Goal: Task Accomplishment & Management: Complete application form

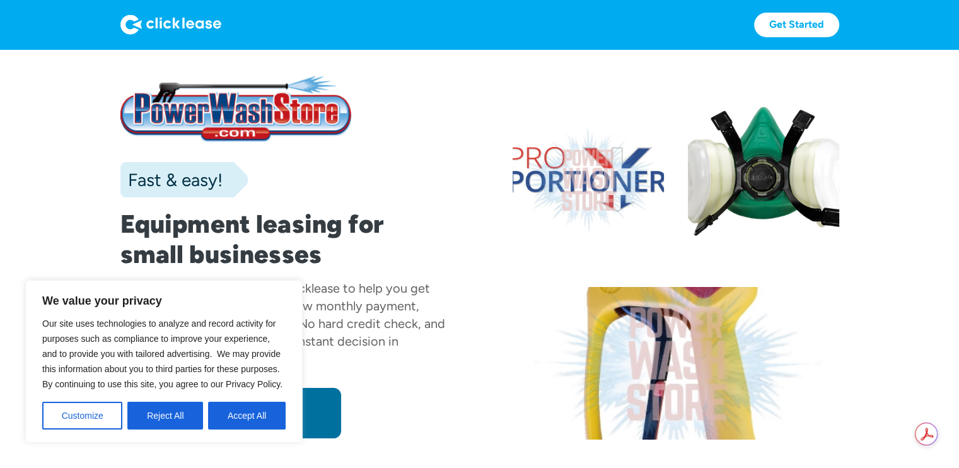
drag, startPoint x: 240, startPoint y: 418, endPoint x: 257, endPoint y: 418, distance: 17.0
click at [240, 418] on button "Accept All" at bounding box center [247, 416] width 78 height 28
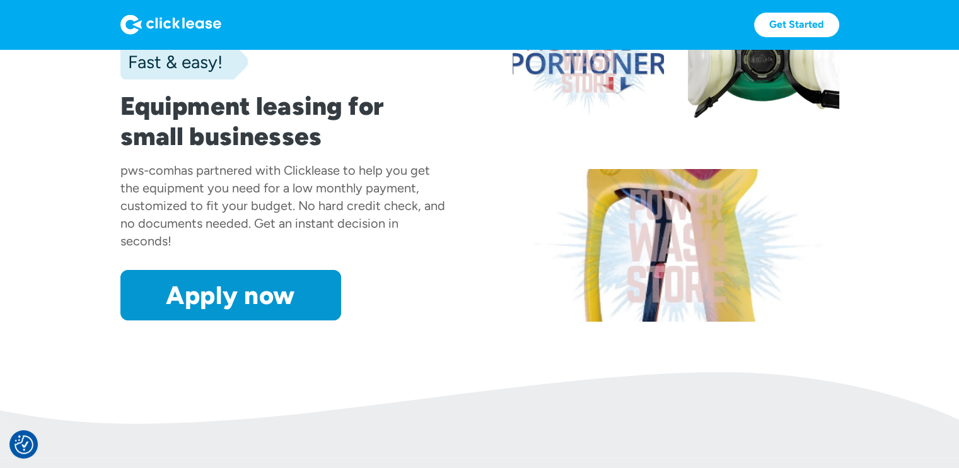
scroll to position [126, 0]
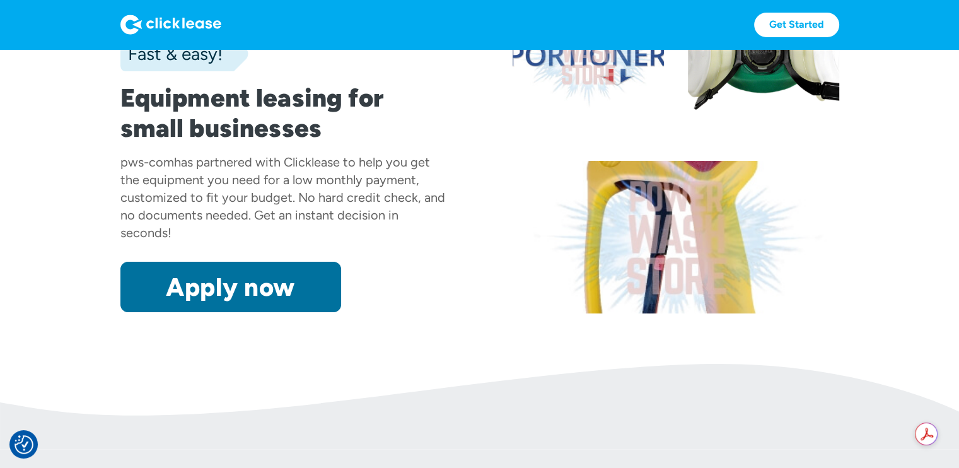
click at [253, 305] on link "Apply now" at bounding box center [230, 287] width 221 height 50
